Goal: Transaction & Acquisition: Purchase product/service

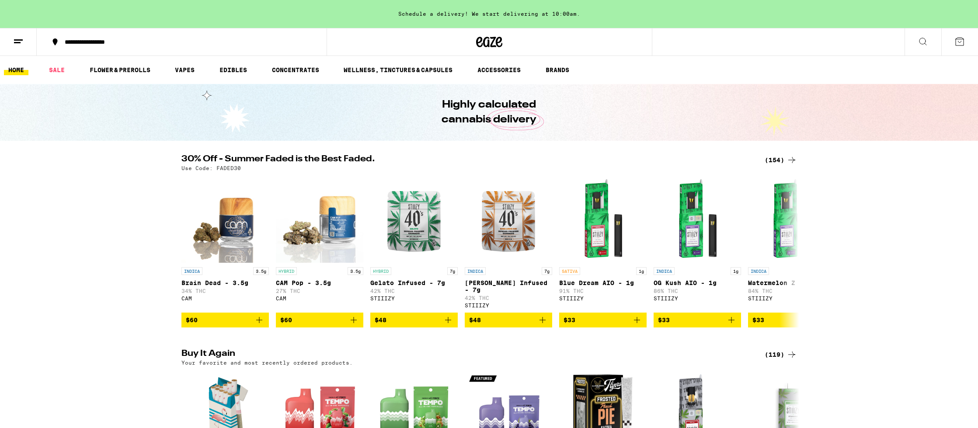
click at [768, 159] on div "(154)" at bounding box center [780, 160] width 32 height 10
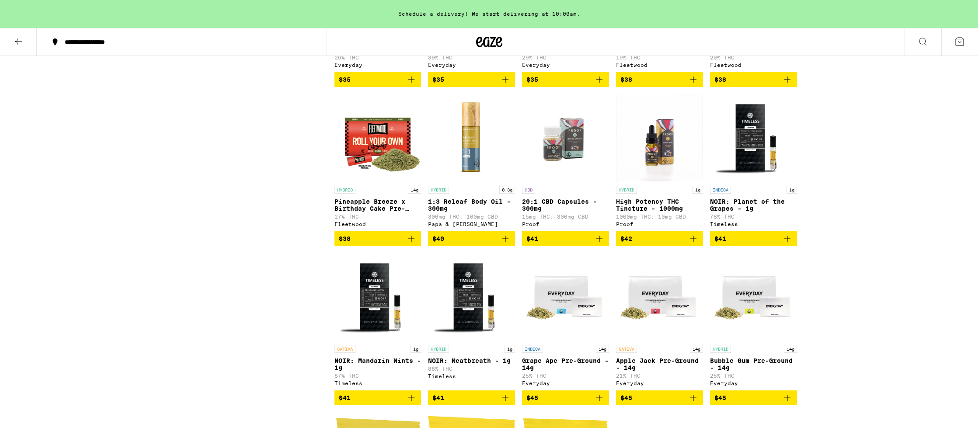
scroll to position [3542, 0]
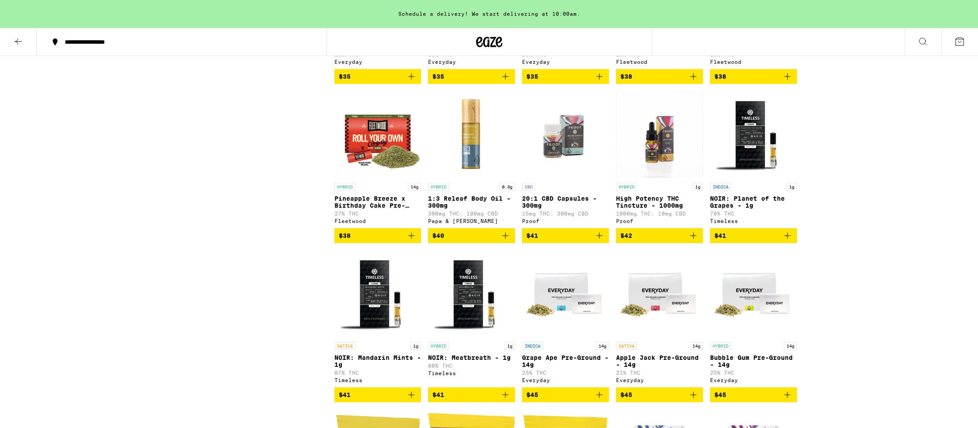
click at [413, 241] on icon "Add to bag" at bounding box center [411, 235] width 10 height 10
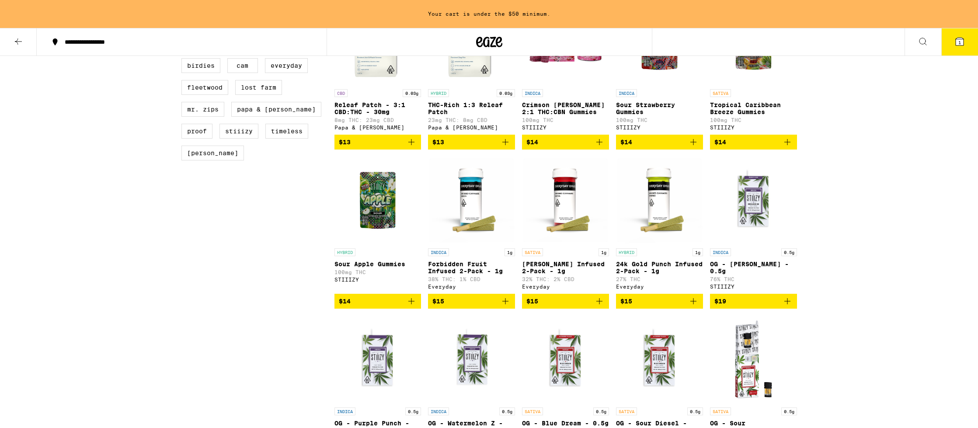
scroll to position [696, 0]
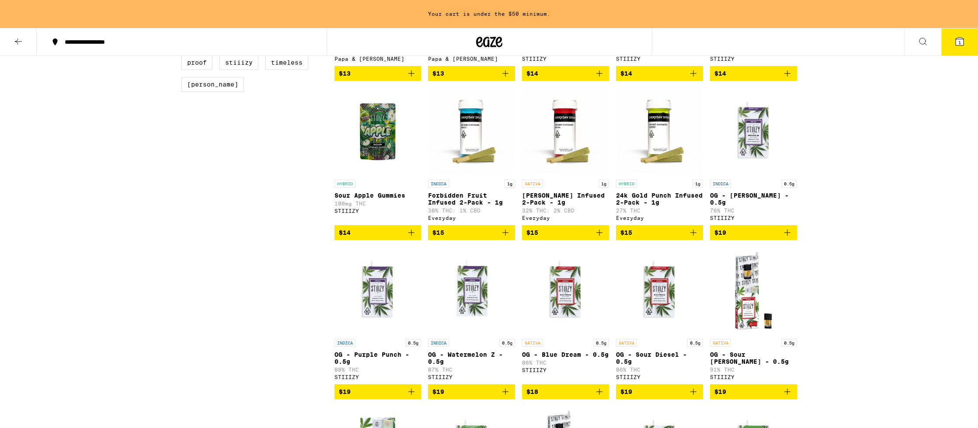
click at [677, 238] on span "$15" at bounding box center [659, 232] width 78 height 10
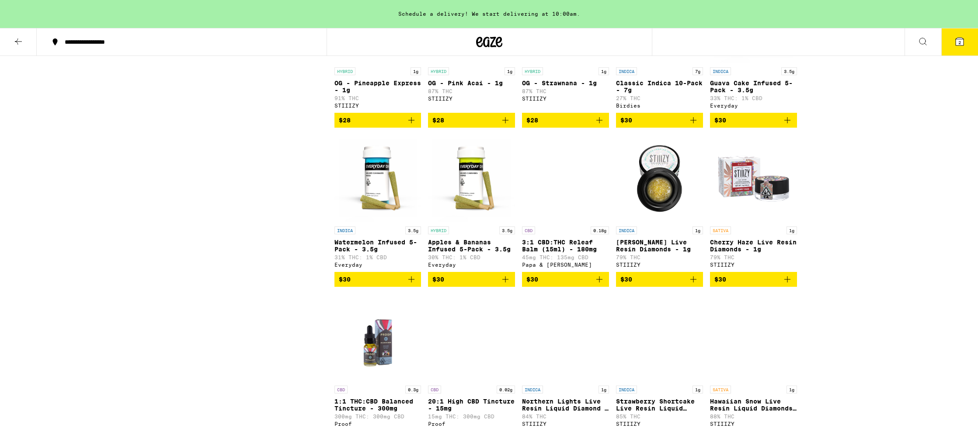
scroll to position [2505, 0]
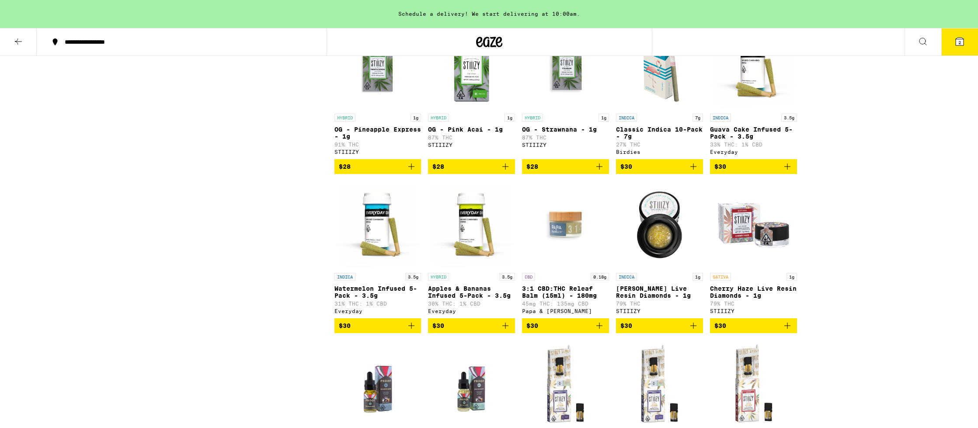
click at [688, 172] on icon "Add to bag" at bounding box center [693, 166] width 10 height 10
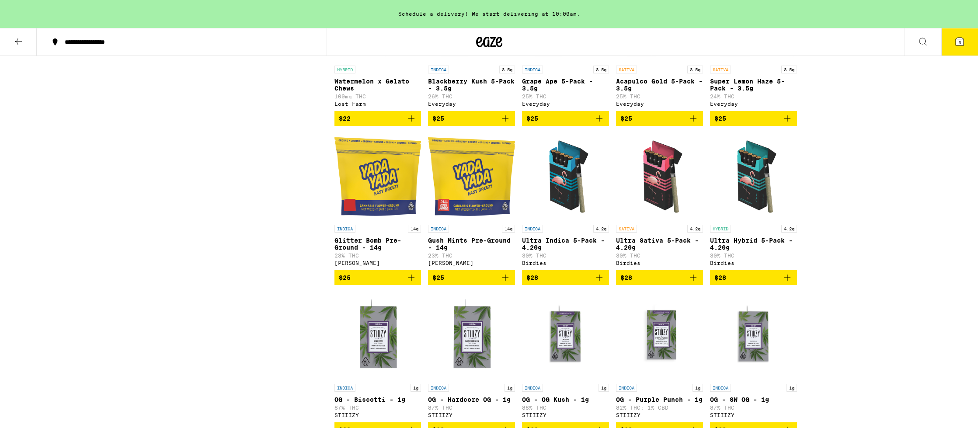
scroll to position [1766, 0]
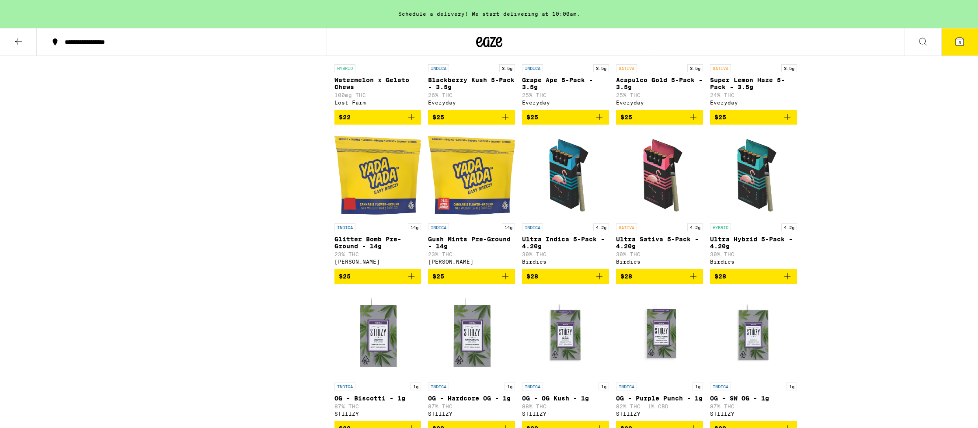
click at [682, 281] on span "$28" at bounding box center [659, 276] width 78 height 10
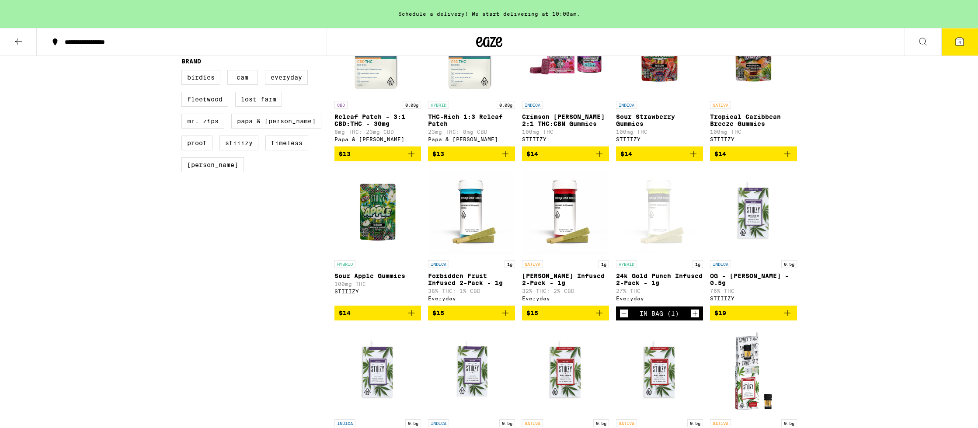
scroll to position [586, 0]
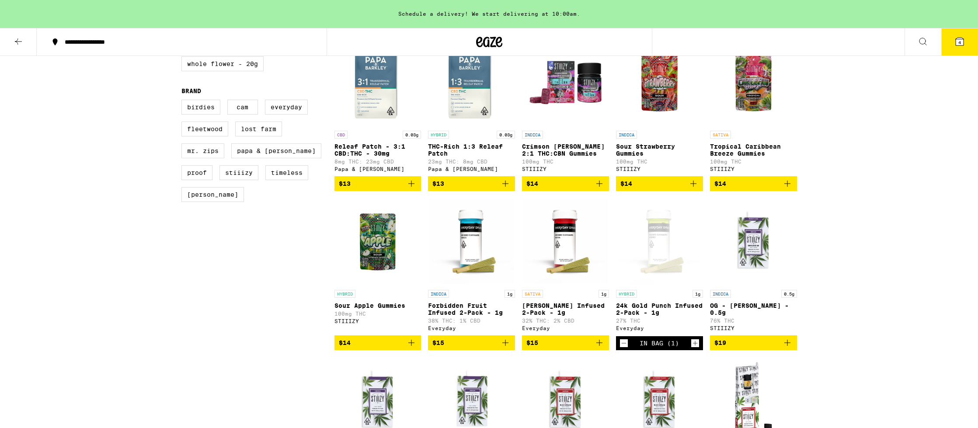
click at [624, 348] on icon "Decrement" at bounding box center [624, 343] width 8 height 10
click at [510, 350] on button "$15" at bounding box center [471, 342] width 87 height 15
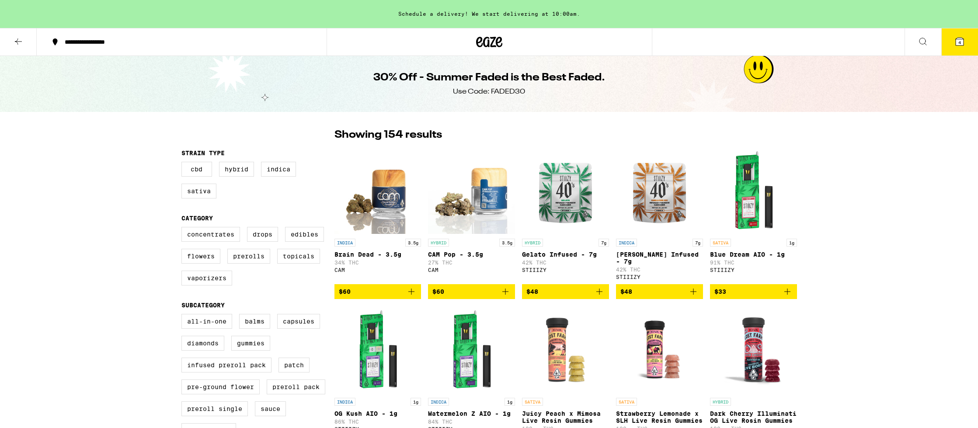
scroll to position [0, 0]
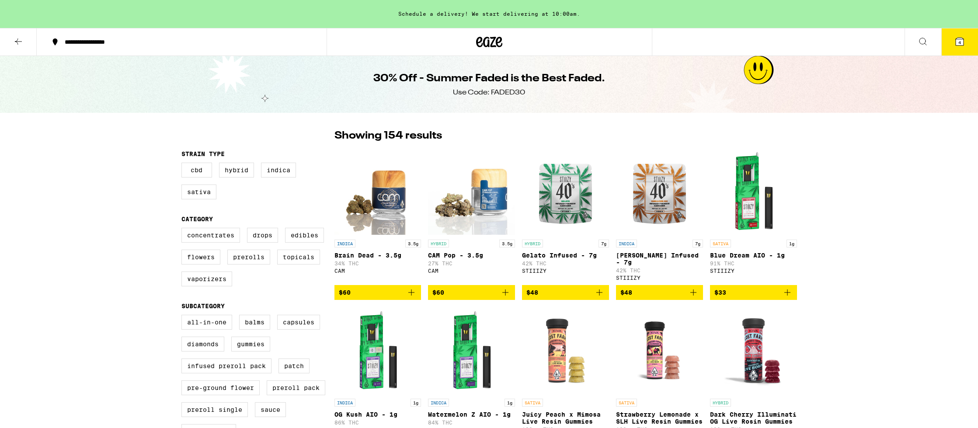
click at [953, 42] on button "4" at bounding box center [959, 41] width 37 height 27
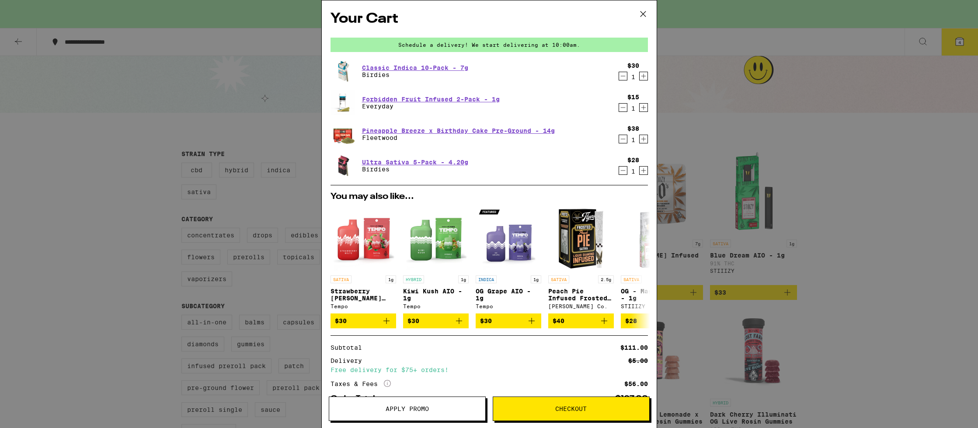
click at [427, 409] on span "Apply Promo" at bounding box center [406, 409] width 43 height 6
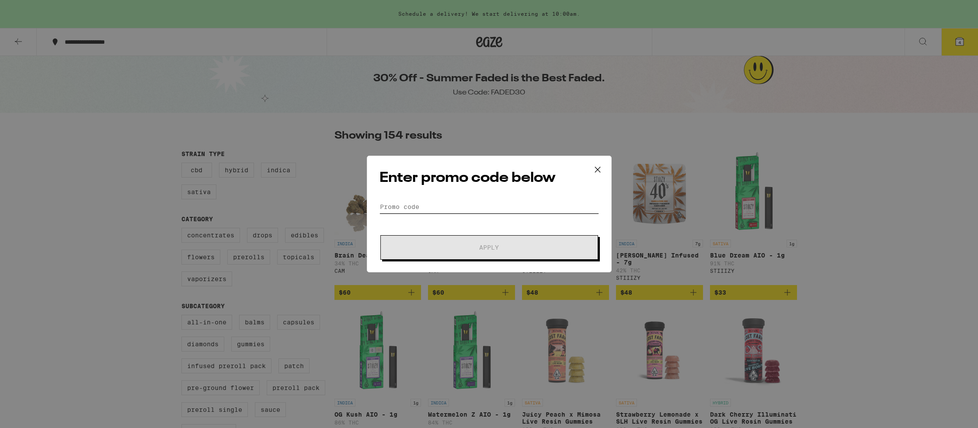
click at [474, 208] on input "Promo Code" at bounding box center [488, 206] width 219 height 13
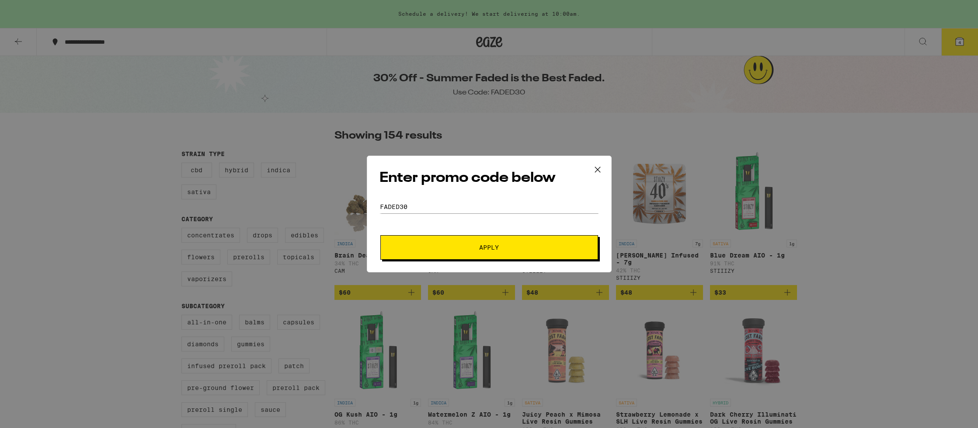
click at [516, 240] on button "Apply" at bounding box center [489, 247] width 218 height 24
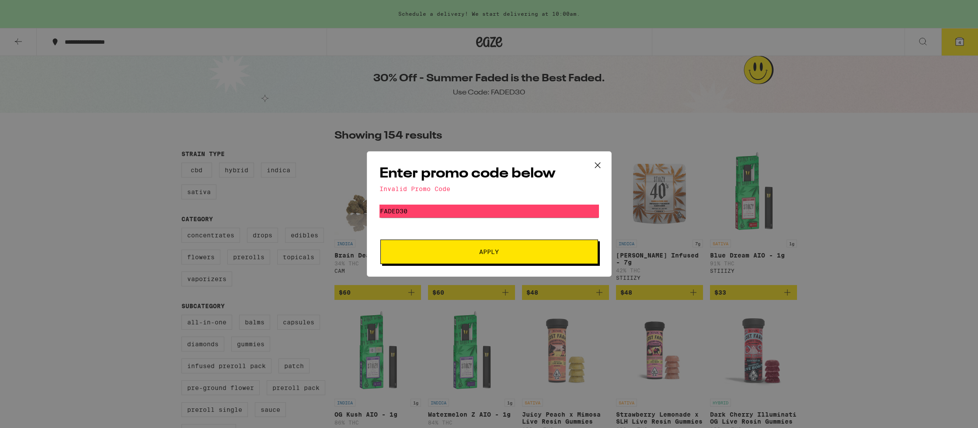
click at [538, 255] on button "Apply" at bounding box center [489, 251] width 218 height 24
click at [488, 215] on input "FADED30" at bounding box center [488, 211] width 219 height 13
drag, startPoint x: 488, startPoint y: 215, endPoint x: 380, endPoint y: 212, distance: 108.4
click at [380, 212] on input "FADED30" at bounding box center [488, 211] width 219 height 13
type input "FADED30"
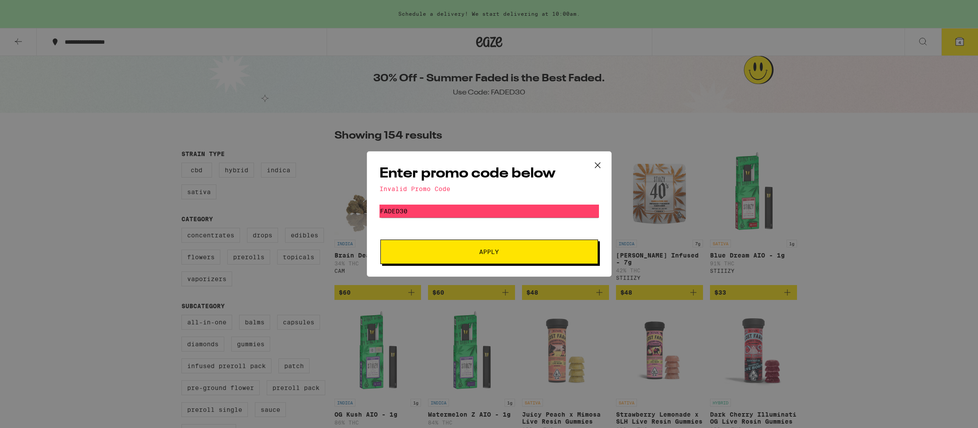
click at [444, 239] on form "Promo Code FADED30 Apply" at bounding box center [488, 234] width 219 height 59
click at [445, 243] on button "Apply" at bounding box center [489, 251] width 218 height 24
click at [594, 166] on icon at bounding box center [597, 165] width 13 height 13
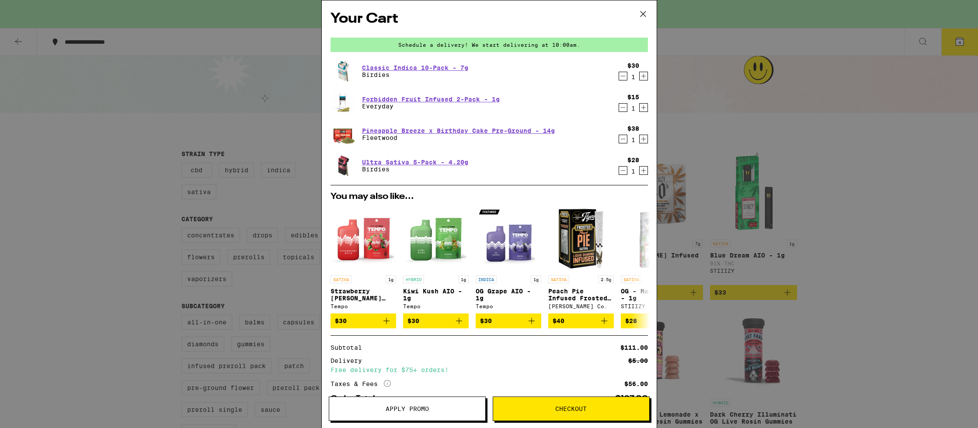
click at [621, 168] on icon "Decrement" at bounding box center [623, 170] width 8 height 10
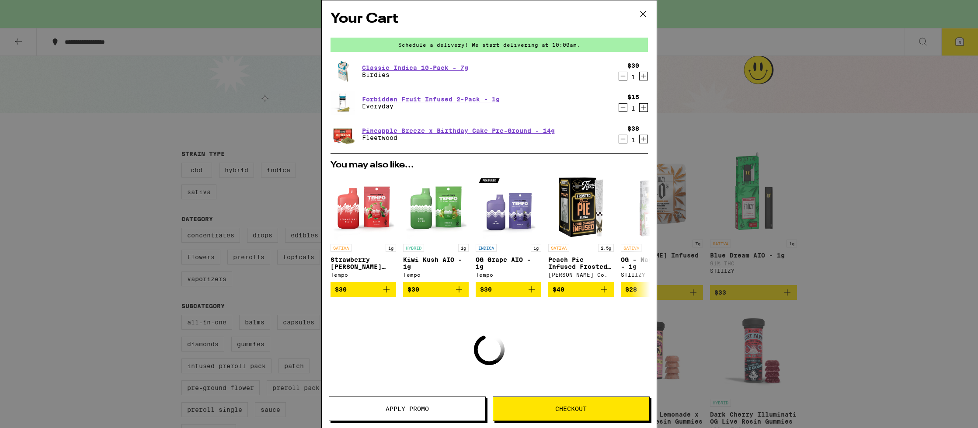
click at [622, 140] on icon "Decrement" at bounding box center [623, 139] width 8 height 10
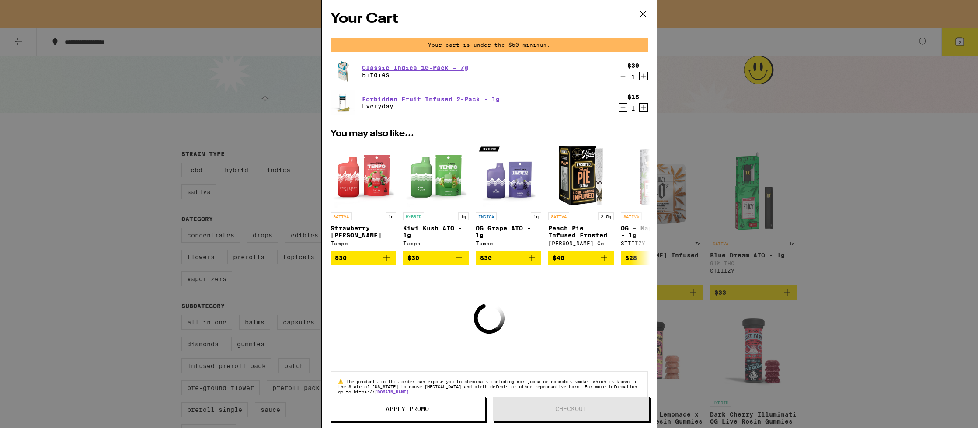
click at [621, 110] on icon "Decrement" at bounding box center [623, 107] width 8 height 10
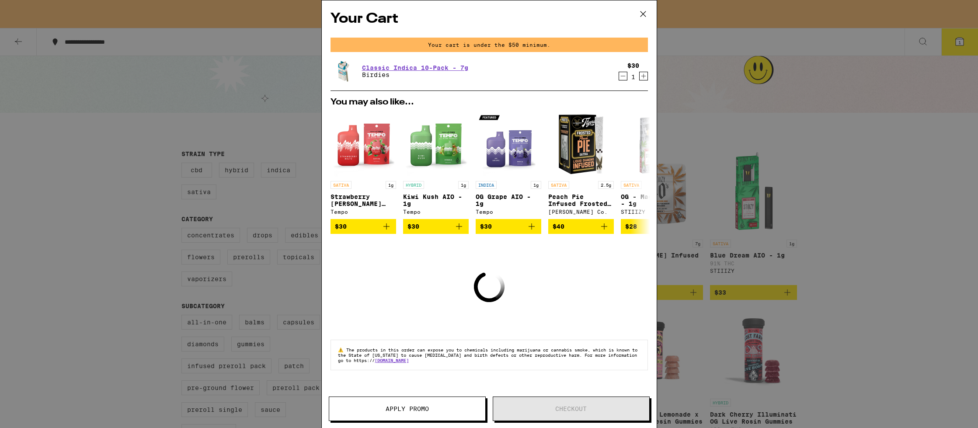
click at [620, 79] on icon "Decrement" at bounding box center [623, 76] width 8 height 10
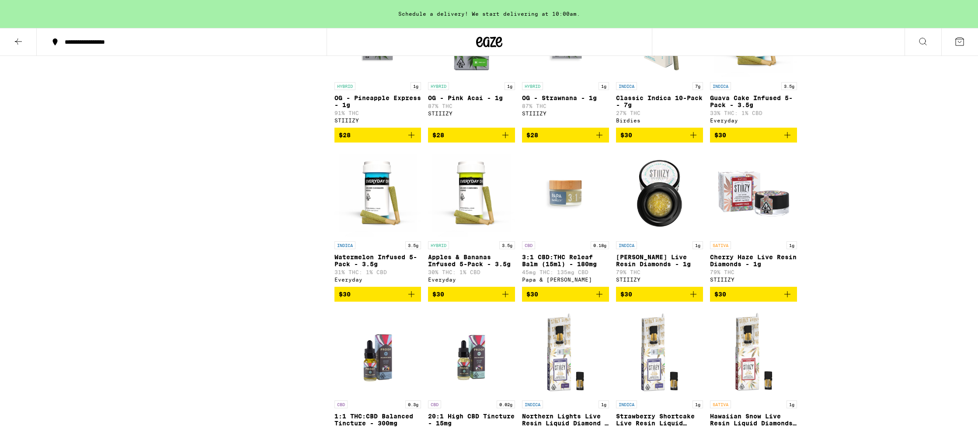
scroll to position [2539, 0]
